Goal: Check status: Check status

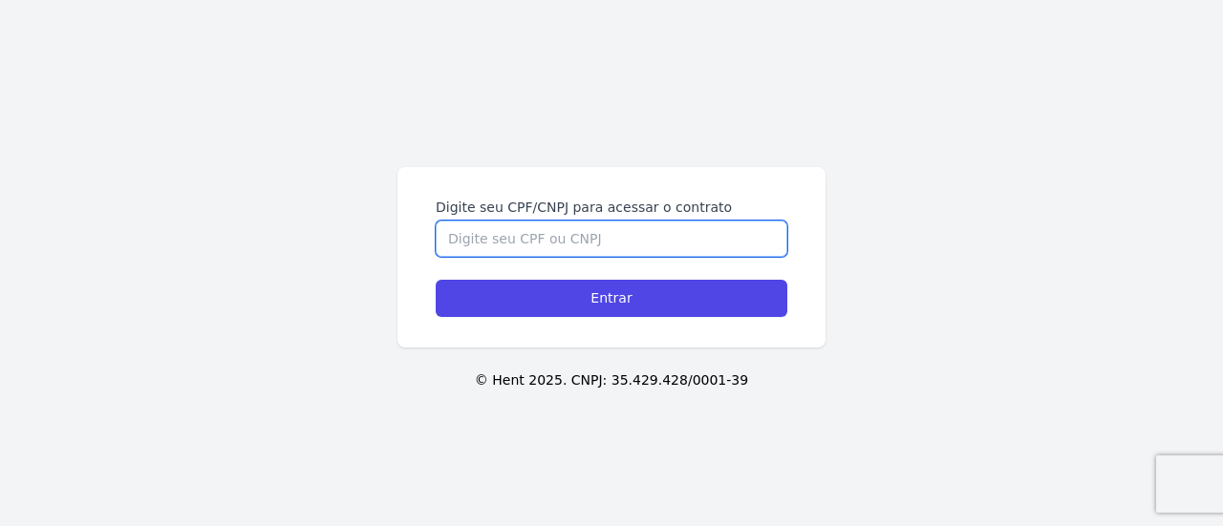
drag, startPoint x: 0, startPoint y: 0, endPoint x: 579, endPoint y: 228, distance: 622.4
click at [579, 228] on input "Digite seu CPF/CNPJ para acessar o contrato" at bounding box center [612, 239] width 352 height 36
click at [591, 246] on input "Digite seu CPF/CNPJ para acessar o contrato" at bounding box center [612, 239] width 352 height 36
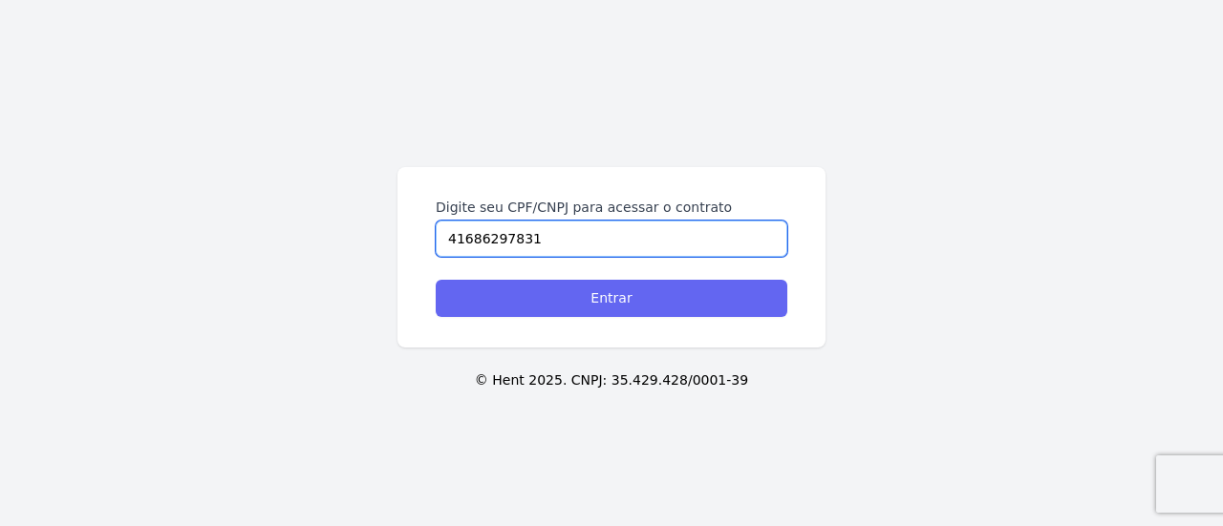
type input "41686297831"
click at [550, 299] on input "Entrar" at bounding box center [612, 298] width 352 height 37
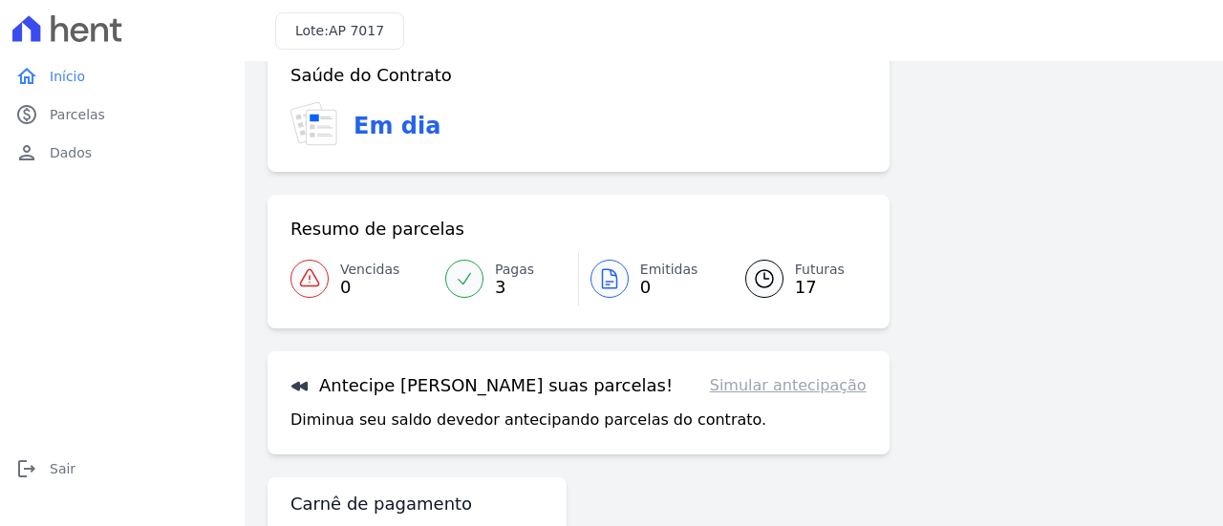
scroll to position [11, 0]
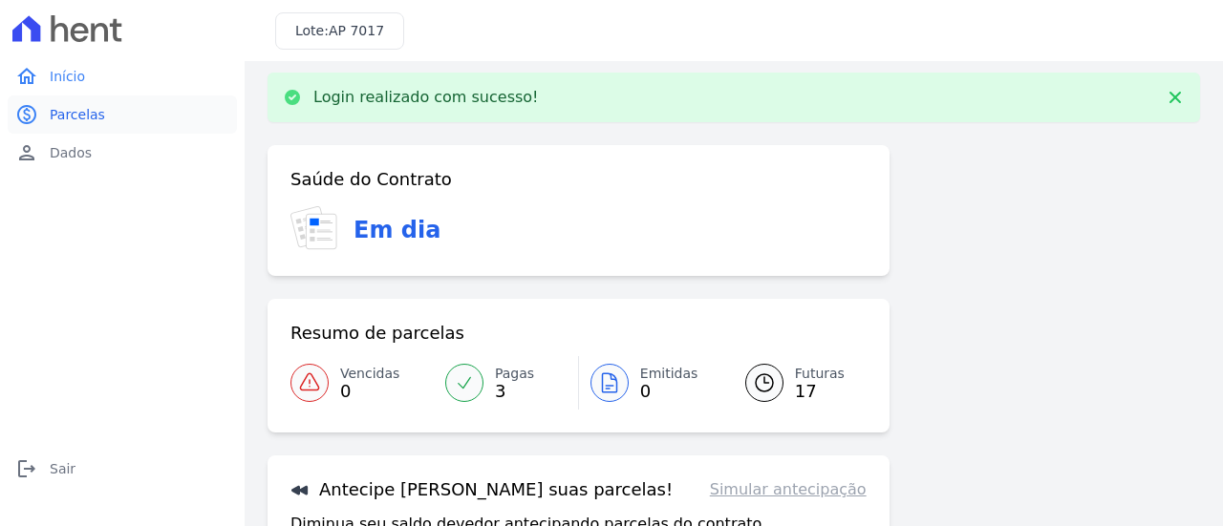
click at [81, 107] on span "Parcelas" at bounding box center [77, 114] width 55 height 19
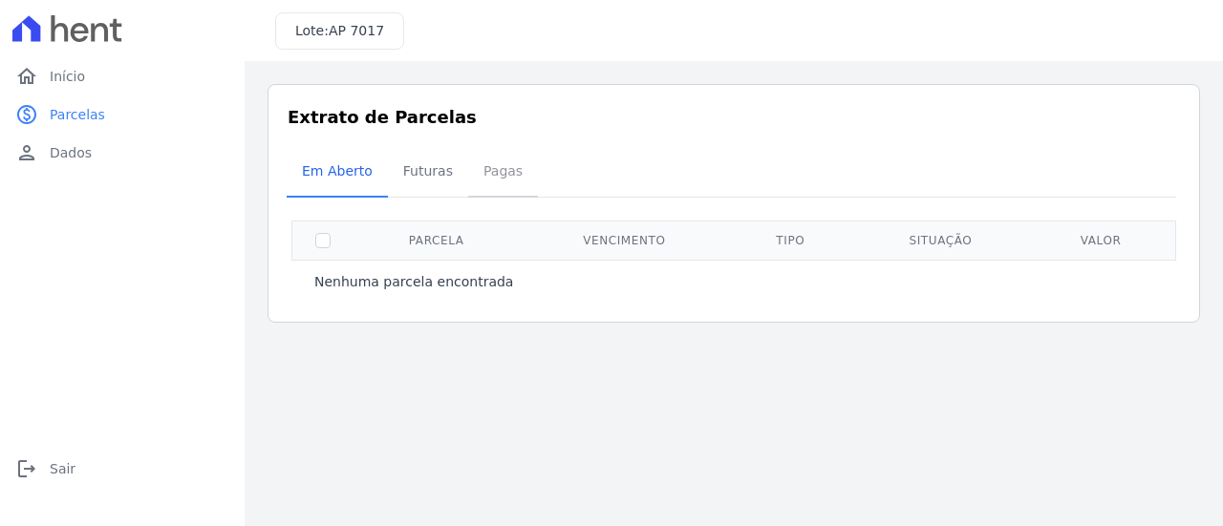
click at [480, 176] on span "Pagas" at bounding box center [503, 171] width 62 height 38
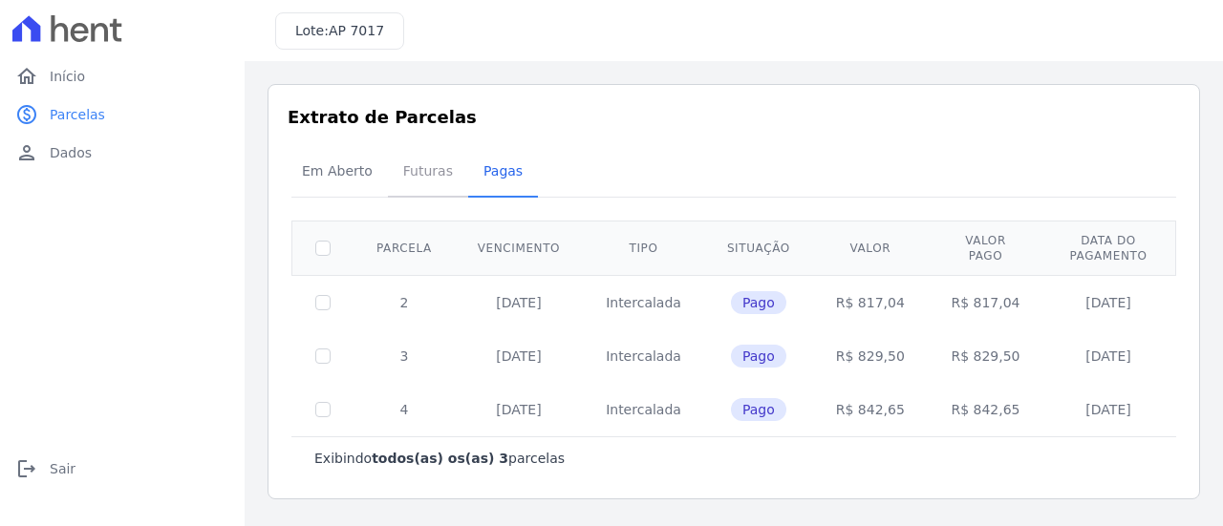
click at [434, 169] on span "Futuras" at bounding box center [428, 171] width 73 height 38
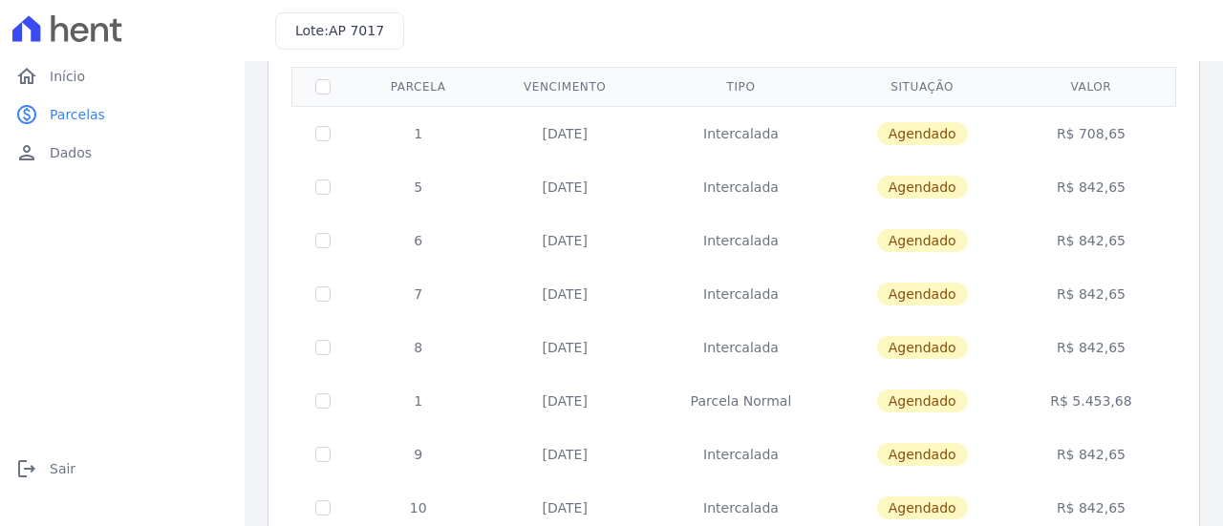
scroll to position [58, 0]
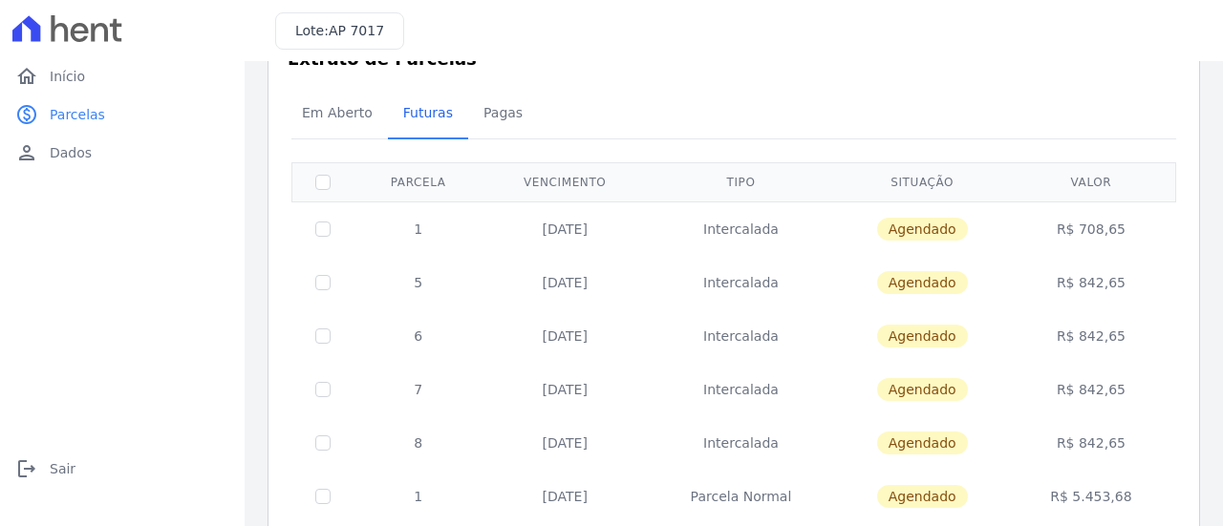
click at [565, 237] on td "[DATE]" at bounding box center [564, 229] width 164 height 54
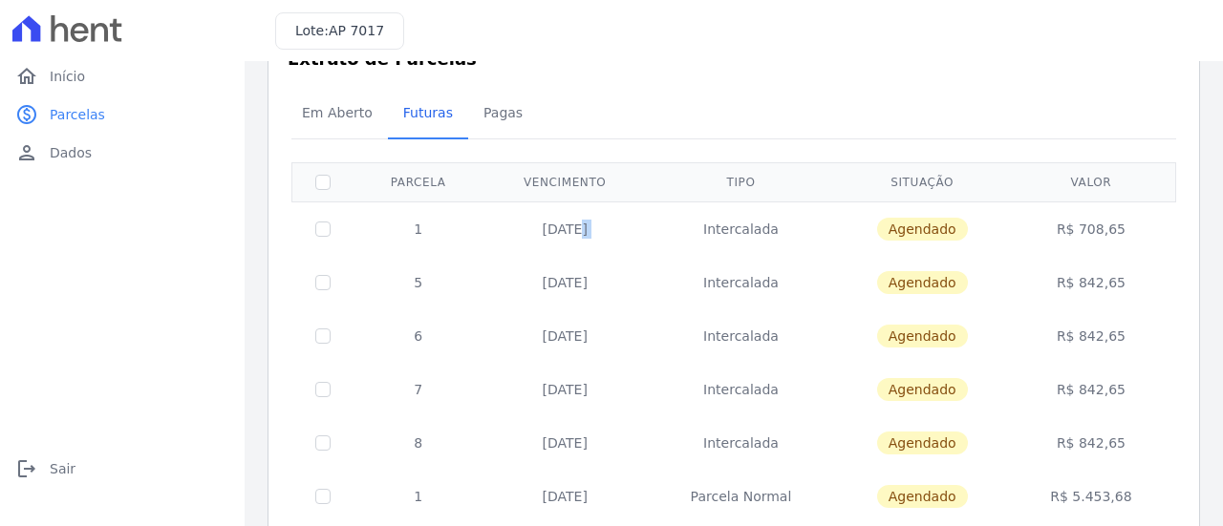
click at [565, 237] on td "[DATE]" at bounding box center [564, 229] width 164 height 54
click at [557, 285] on td "[DATE]" at bounding box center [564, 283] width 164 height 54
click at [621, 311] on td "[DATE]" at bounding box center [564, 337] width 164 height 54
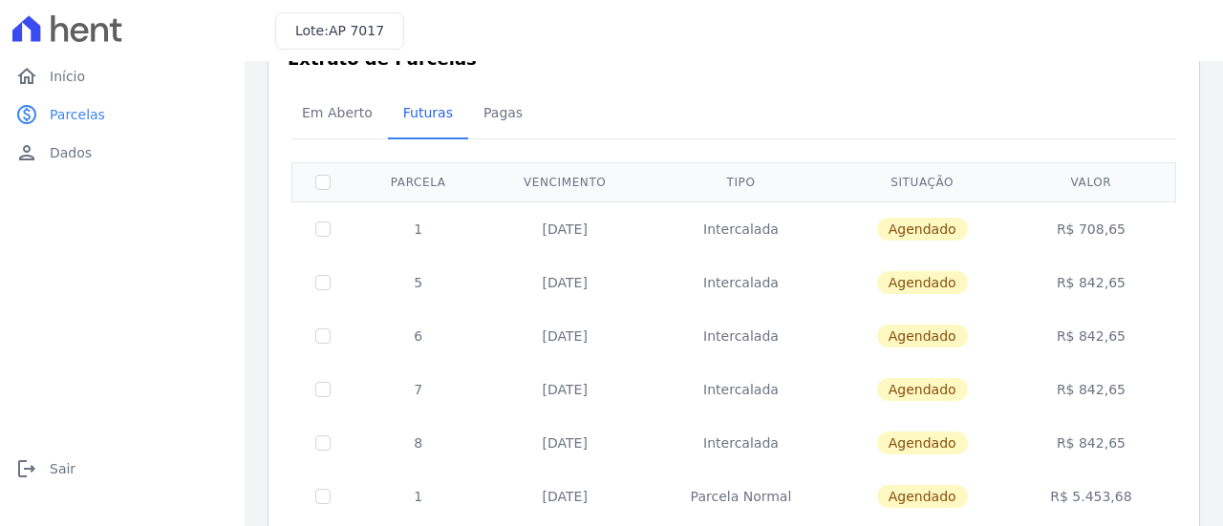
drag, startPoint x: 563, startPoint y: 286, endPoint x: 627, endPoint y: 319, distance: 72.2
click at [627, 319] on td "[DATE]" at bounding box center [564, 337] width 164 height 54
drag, startPoint x: 565, startPoint y: 284, endPoint x: 1105, endPoint y: 346, distance: 544.3
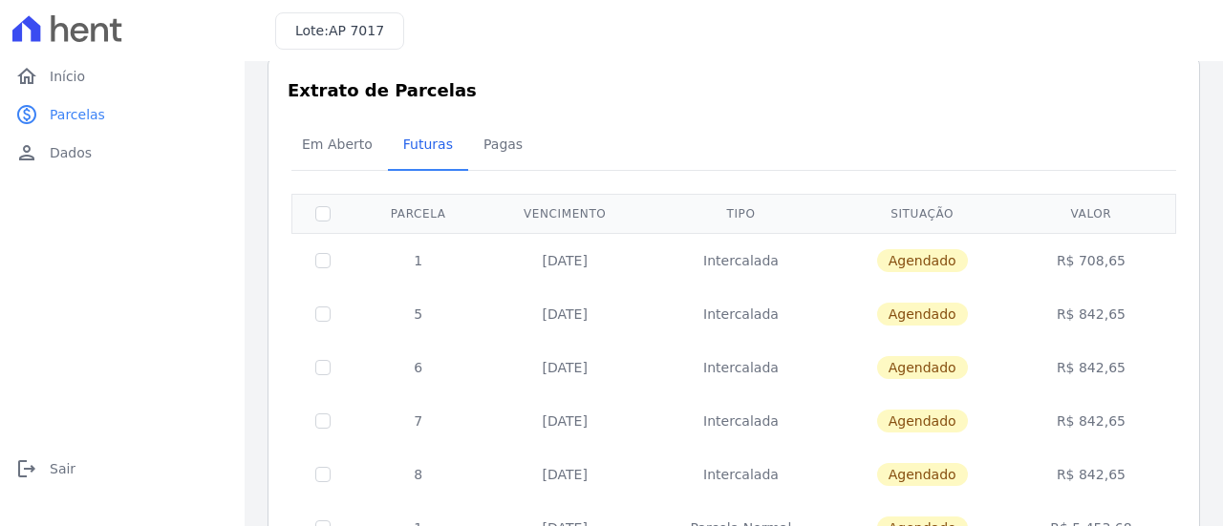
scroll to position [0, 0]
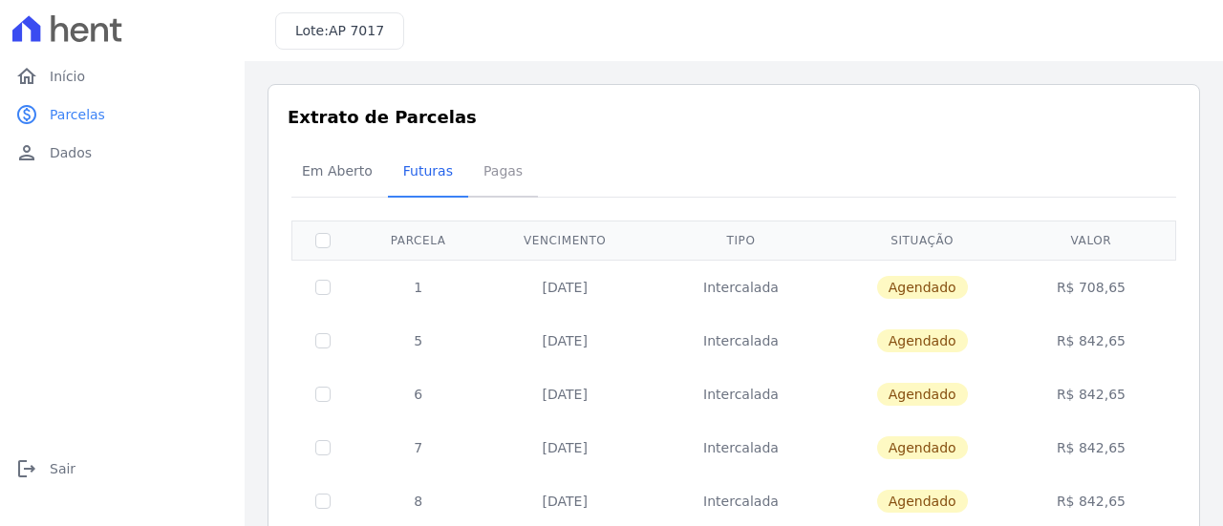
click at [488, 185] on span "Pagas" at bounding box center [503, 171] width 62 height 38
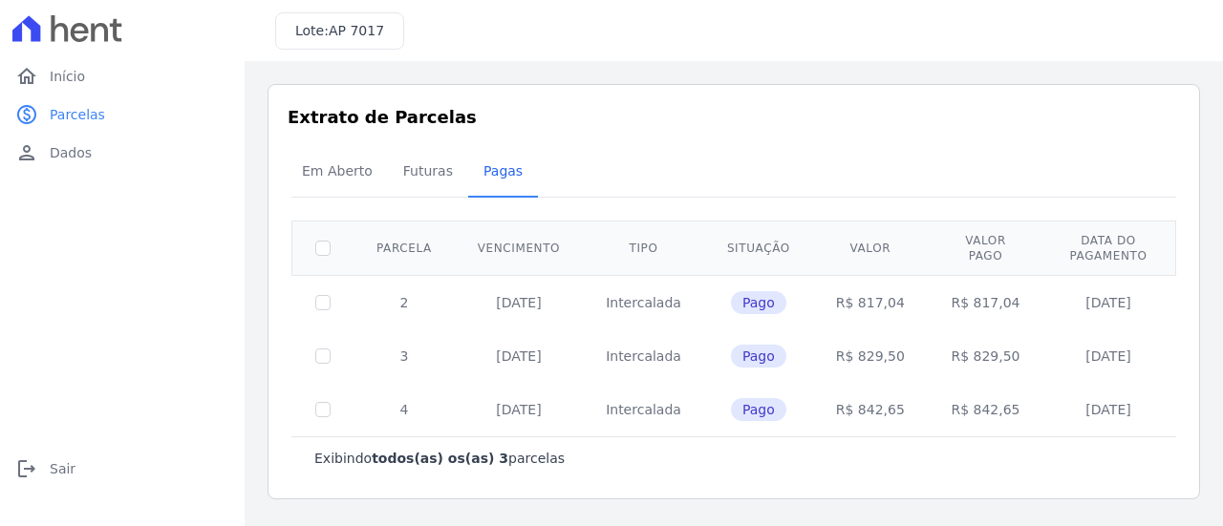
click at [952, 407] on td "R$ 842,65" at bounding box center [986, 410] width 116 height 54
click at [950, 405] on td "R$ 842,65" at bounding box center [986, 410] width 116 height 54
click at [932, 187] on div "Em Aberto Futuras [GEOGRAPHIC_DATA]" at bounding box center [734, 172] width 894 height 47
click at [79, 83] on span "Início" at bounding box center [67, 76] width 35 height 19
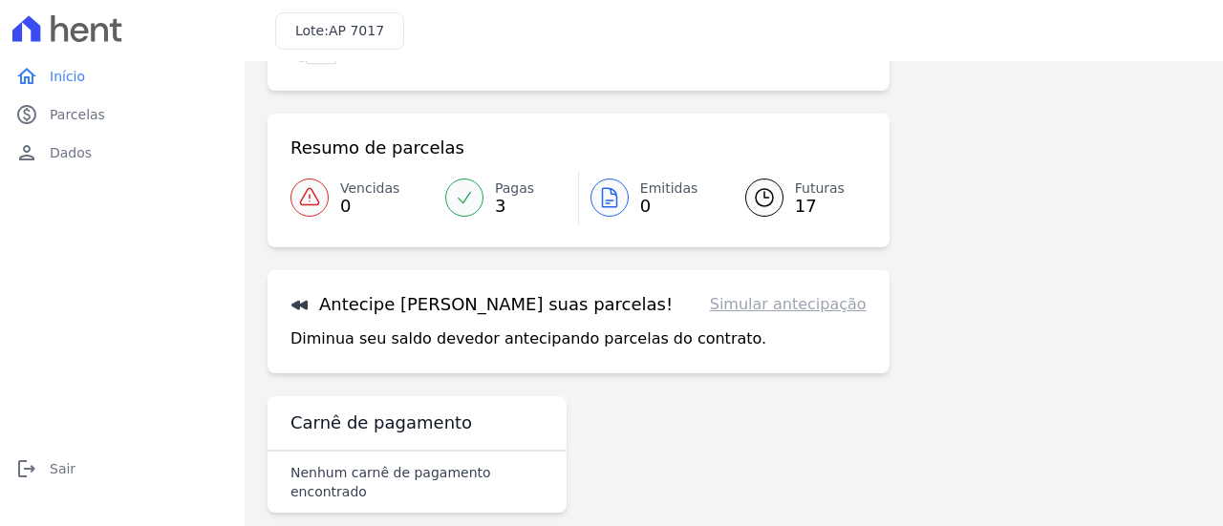
scroll to position [130, 0]
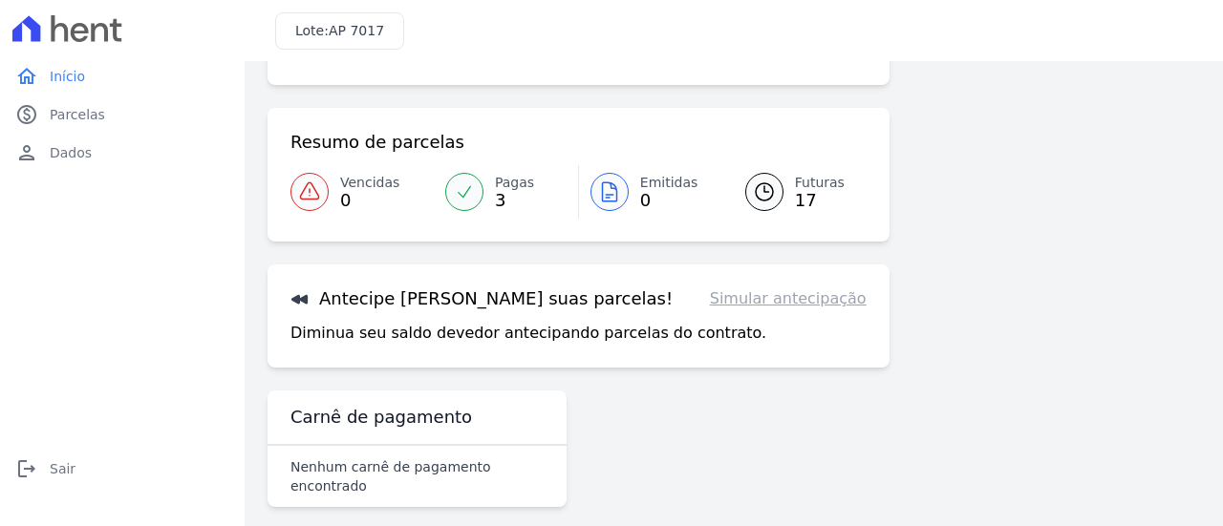
click at [798, 293] on link "Simular antecipação" at bounding box center [788, 299] width 157 height 23
click at [399, 288] on h3 "Antecipe [PERSON_NAME] suas parcelas!" at bounding box center [481, 299] width 382 height 23
click at [482, 312] on div "Antecipe [PERSON_NAME] suas parcelas! Simular antecipação Diminua seu saldo dev…" at bounding box center [579, 316] width 622 height 103
click at [576, 312] on div "Antecipe [PERSON_NAME] suas parcelas! Simular antecipação Diminua seu saldo dev…" at bounding box center [579, 316] width 622 height 103
click at [792, 297] on link "Simular antecipação" at bounding box center [788, 299] width 157 height 23
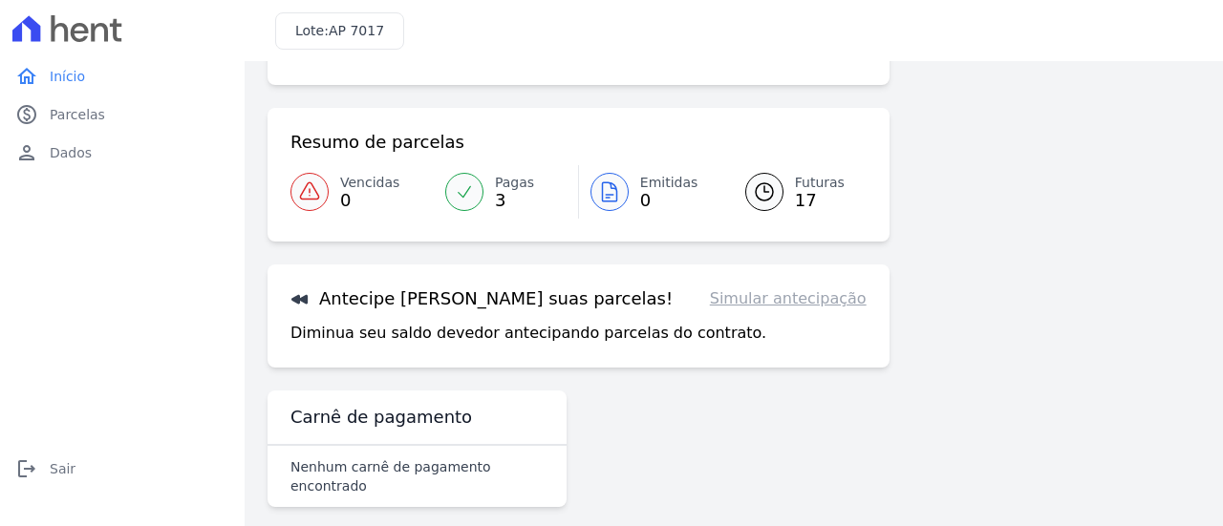
click at [792, 297] on link "Simular antecipação" at bounding box center [788, 299] width 157 height 23
click at [537, 189] on link "Pagas 3" at bounding box center [506, 192] width 144 height 54
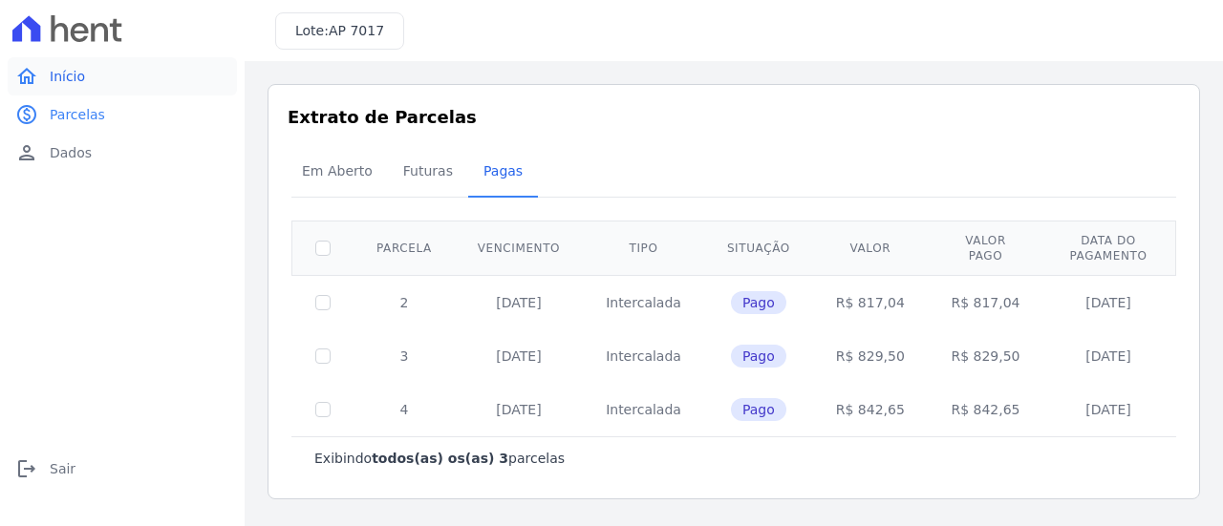
click at [85, 72] on link "home Início" at bounding box center [122, 76] width 229 height 38
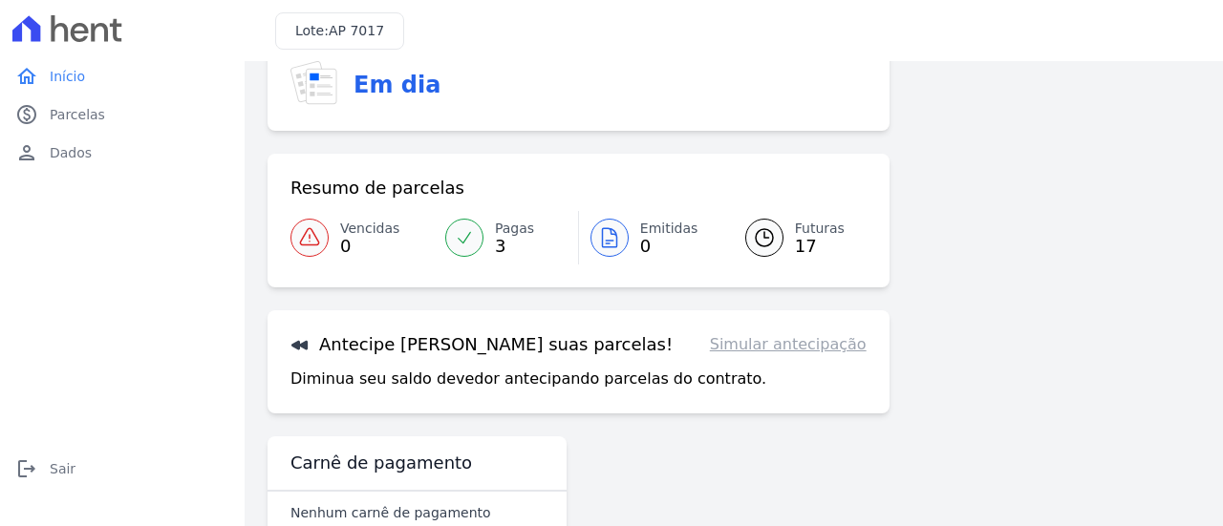
scroll to position [130, 0]
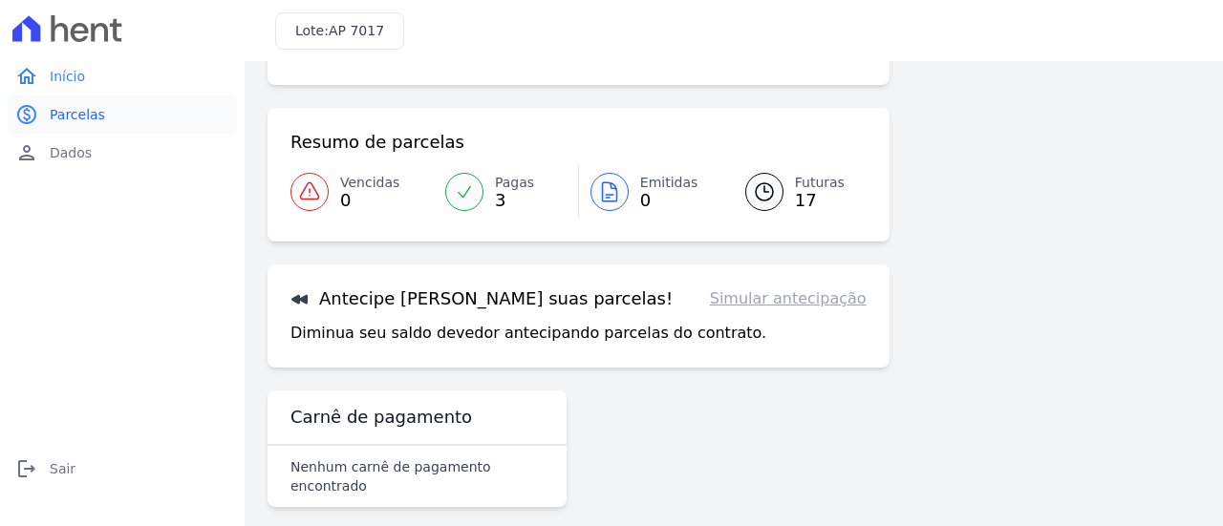
click at [97, 118] on span "Parcelas" at bounding box center [77, 114] width 55 height 19
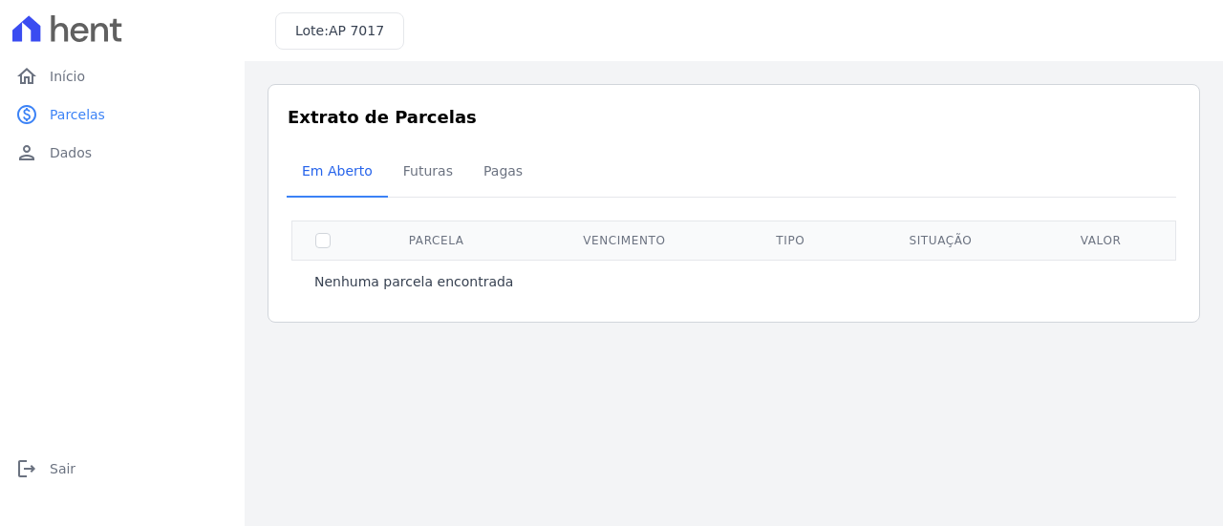
click at [279, 26] on div "Lote: AP 7017" at bounding box center [339, 30] width 129 height 37
